Goal: Find specific page/section: Find specific page/section

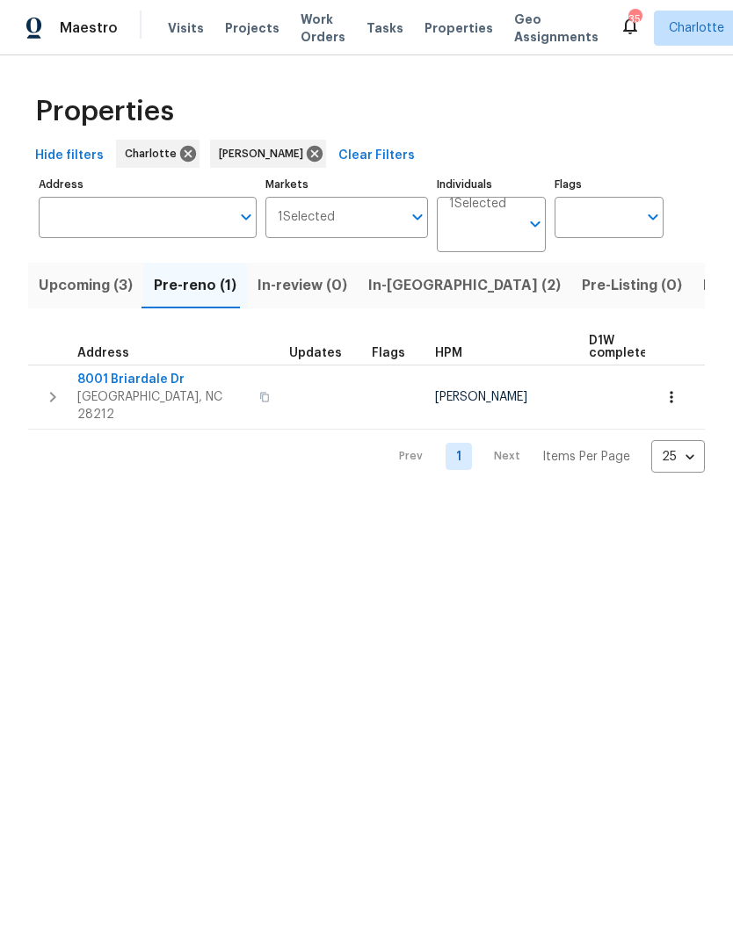
scroll to position [0, 32]
click at [98, 386] on span "8001 Briardale Dr" at bounding box center [162, 380] width 171 height 18
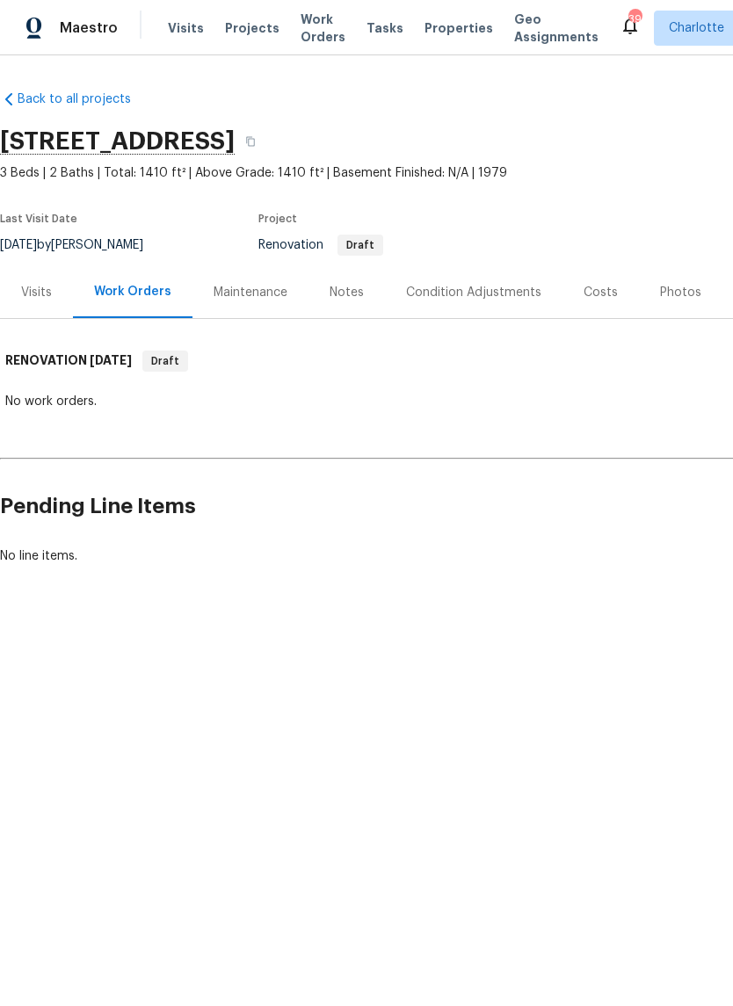
click at [480, 296] on div "Condition Adjustments" at bounding box center [473, 293] width 135 height 18
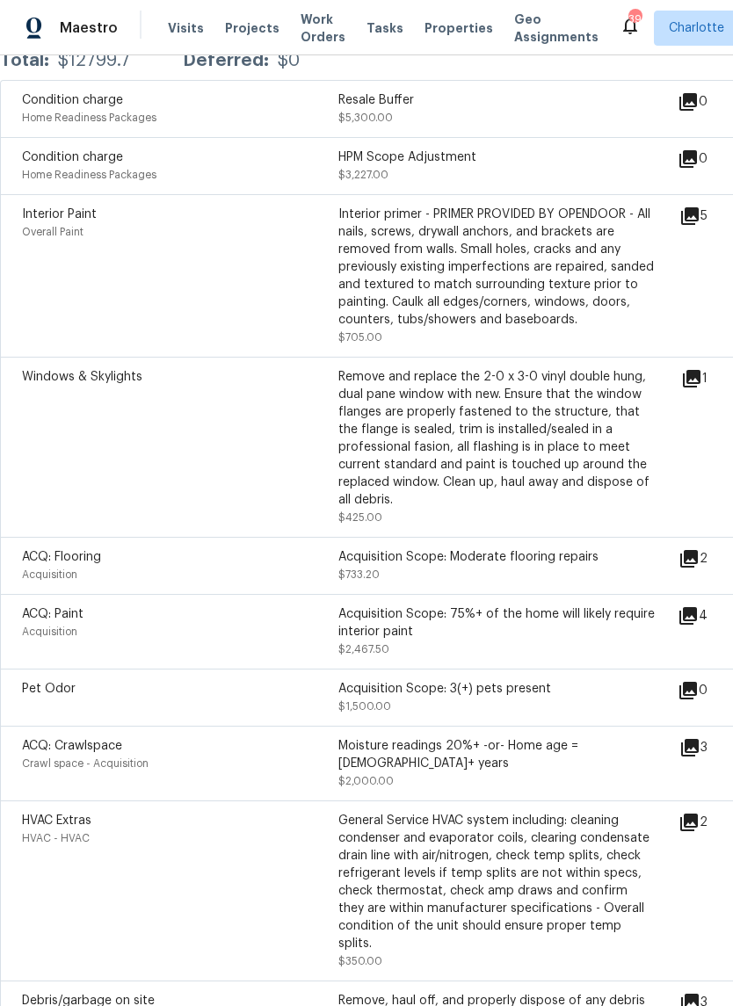
scroll to position [366, 0]
click at [695, 387] on icon at bounding box center [692, 378] width 18 height 18
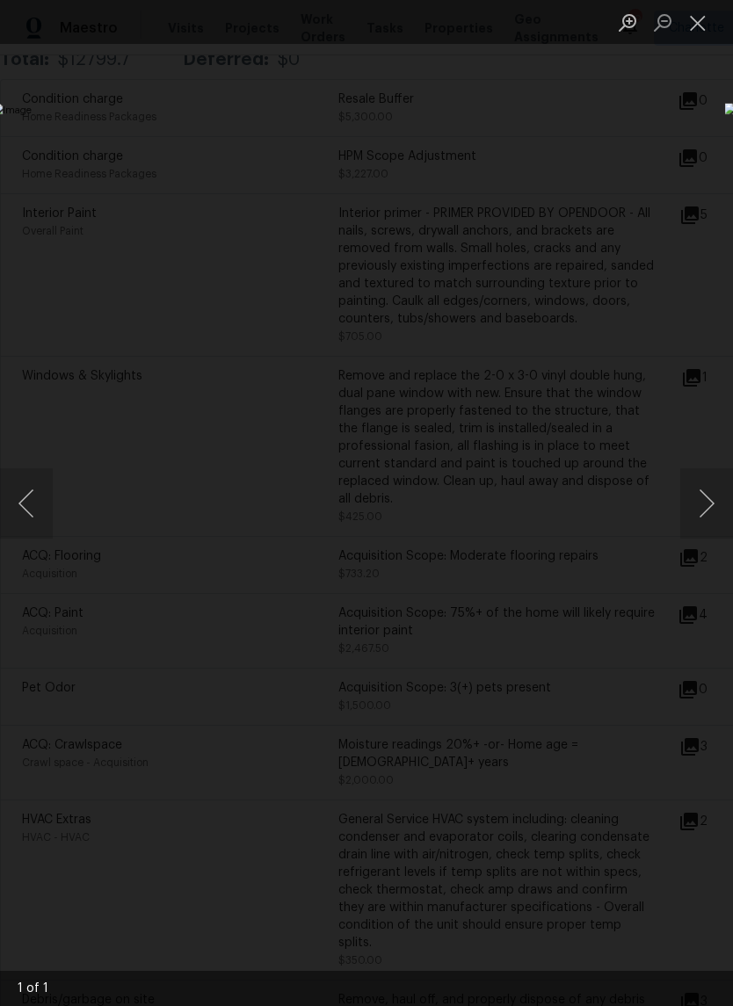
click at [695, 33] on button "Close lightbox" at bounding box center [697, 22] width 35 height 31
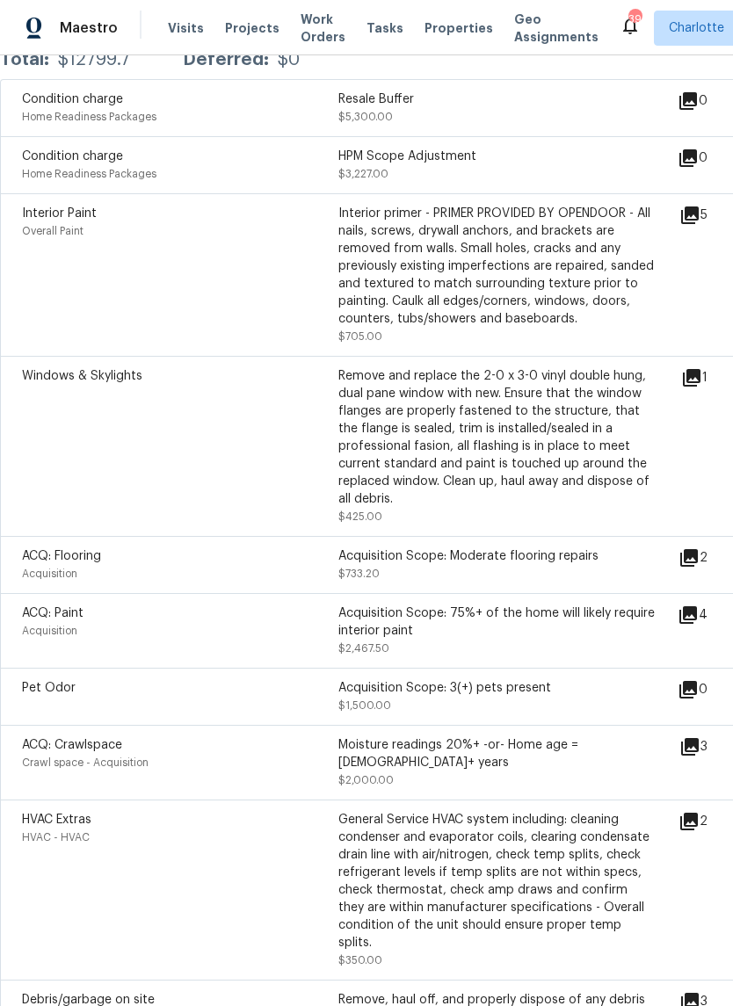
click at [700, 379] on icon at bounding box center [692, 378] width 18 height 18
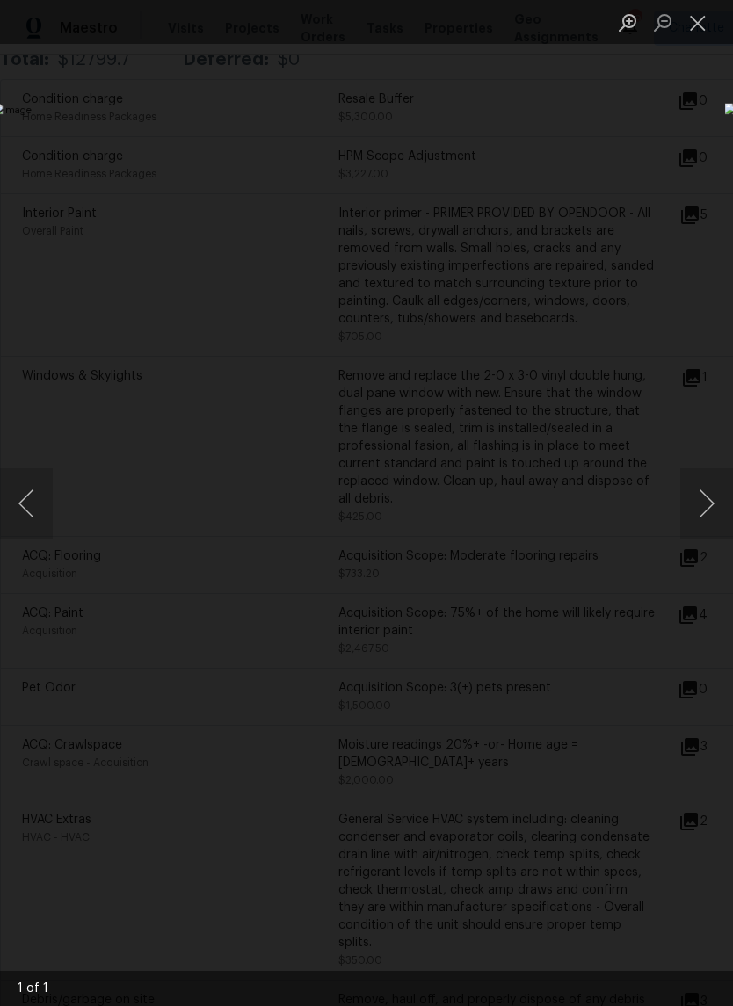
click at [614, 228] on div "Lightbox" at bounding box center [366, 503] width 733 height 1006
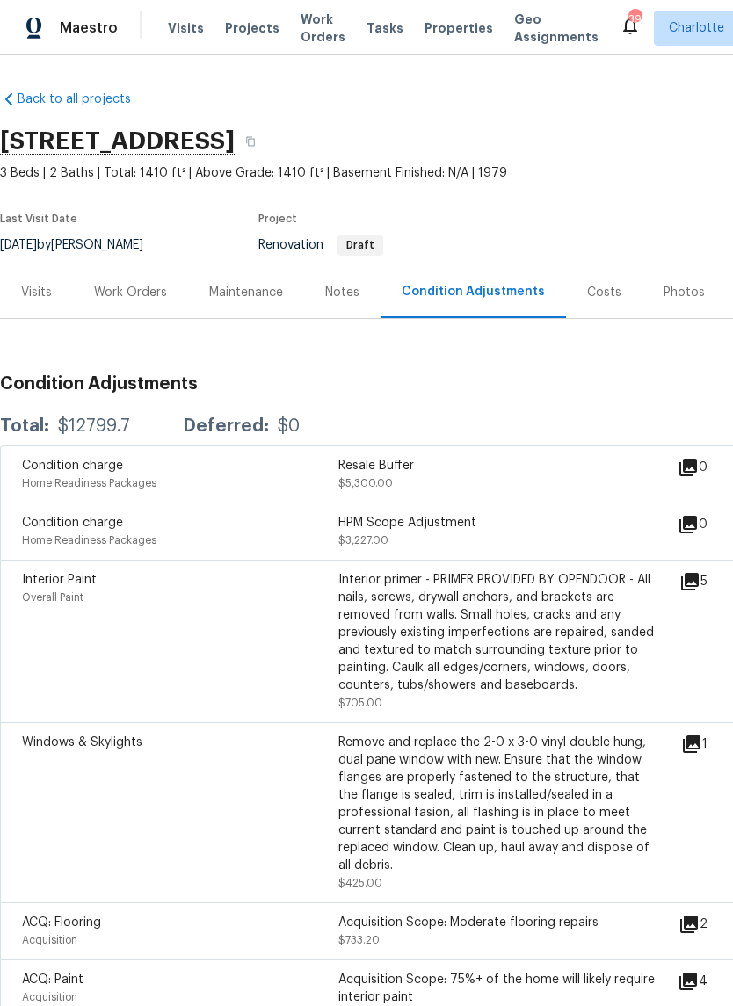
scroll to position [0, 0]
click at [598, 294] on div "Costs" at bounding box center [604, 293] width 34 height 18
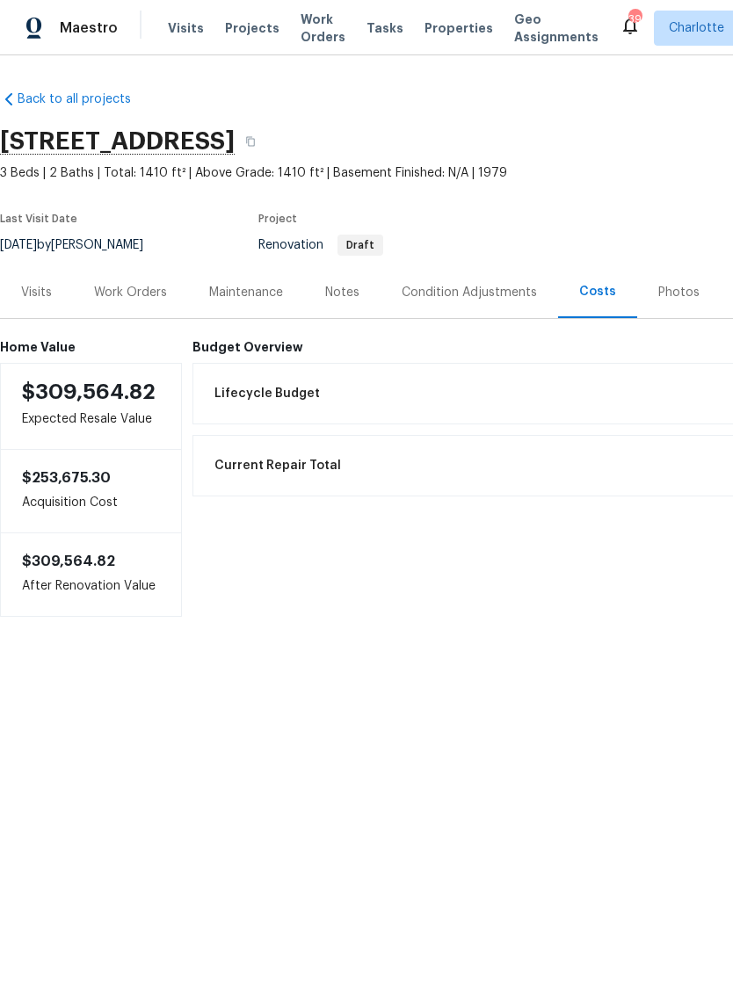
click at [537, 722] on html "Maestro Visits Projects Work Orders Tasks Properties Geo Assignments 39 [PERSON…" at bounding box center [366, 361] width 733 height 722
